Goal: Task Accomplishment & Management: Use online tool/utility

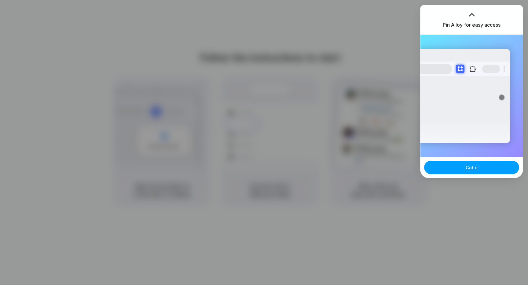
click at [468, 166] on span "Got it" at bounding box center [472, 167] width 12 height 6
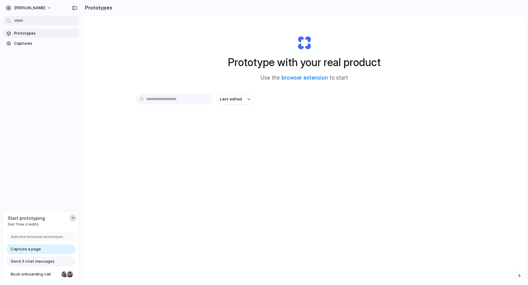
click at [74, 218] on div "button" at bounding box center [73, 217] width 5 height 5
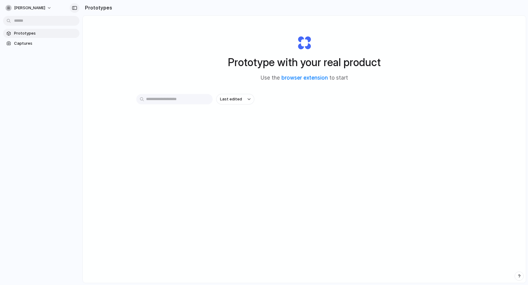
click at [76, 8] on div "button" at bounding box center [75, 8] width 6 height 4
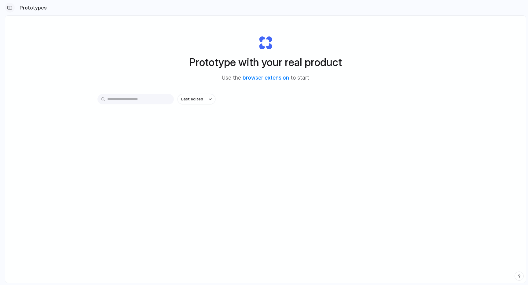
click at [10, 7] on div "button" at bounding box center [10, 8] width 6 height 4
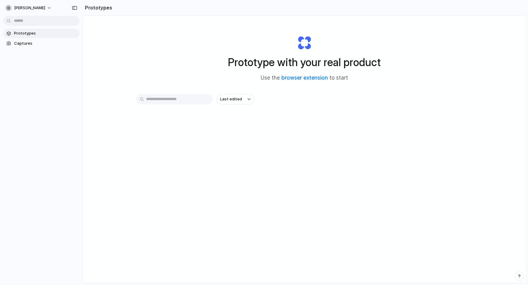
click at [32, 35] on span "Prototypes" at bounding box center [45, 33] width 63 height 6
click at [37, 47] on link "Captures" at bounding box center [41, 43] width 76 height 9
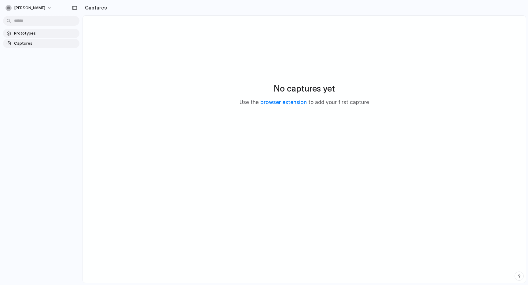
click at [46, 33] on span "Prototypes" at bounding box center [45, 33] width 63 height 6
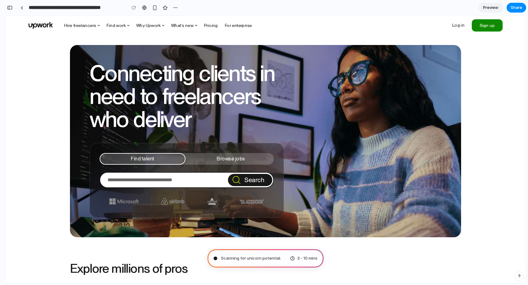
type input "**********"
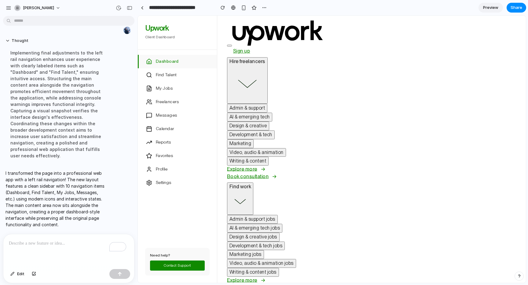
click at [395, 199] on li "Find work Admin & support jobs AI & emerging tech jobs Design & creative jobs D…" at bounding box center [473, 243] width 493 height 123
click at [47, 248] on div "To enrich screen reader interactions, please activate Accessibility in Grammarl…" at bounding box center [68, 250] width 131 height 32
click at [162, 76] on span "Find Talent" at bounding box center [166, 75] width 20 height 6
click at [164, 61] on span "Dashboard" at bounding box center [167, 61] width 22 height 6
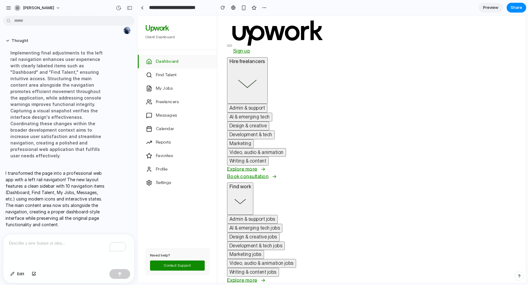
click at [85, 239] on p "To enrich screen reader interactions, please activate Accessibility in Grammarl…" at bounding box center [69, 242] width 120 height 7
click at [492, 5] on span "Preview" at bounding box center [490, 8] width 15 height 6
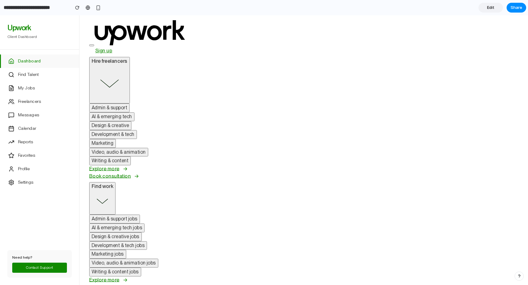
click at [490, 6] on span "Edit" at bounding box center [490, 8] width 7 height 6
